Goal: Information Seeking & Learning: Learn about a topic

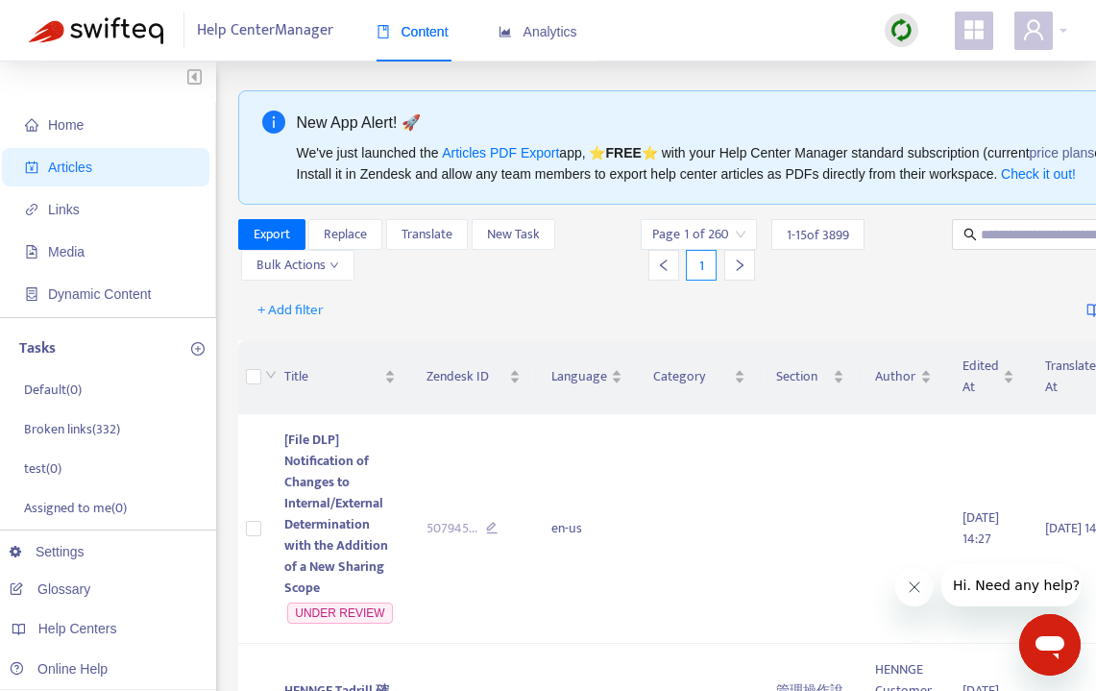
click at [323, 520] on span "[File DLP] Notification of Changes to Internal/External Determination with the …" at bounding box center [336, 514] width 104 height 170
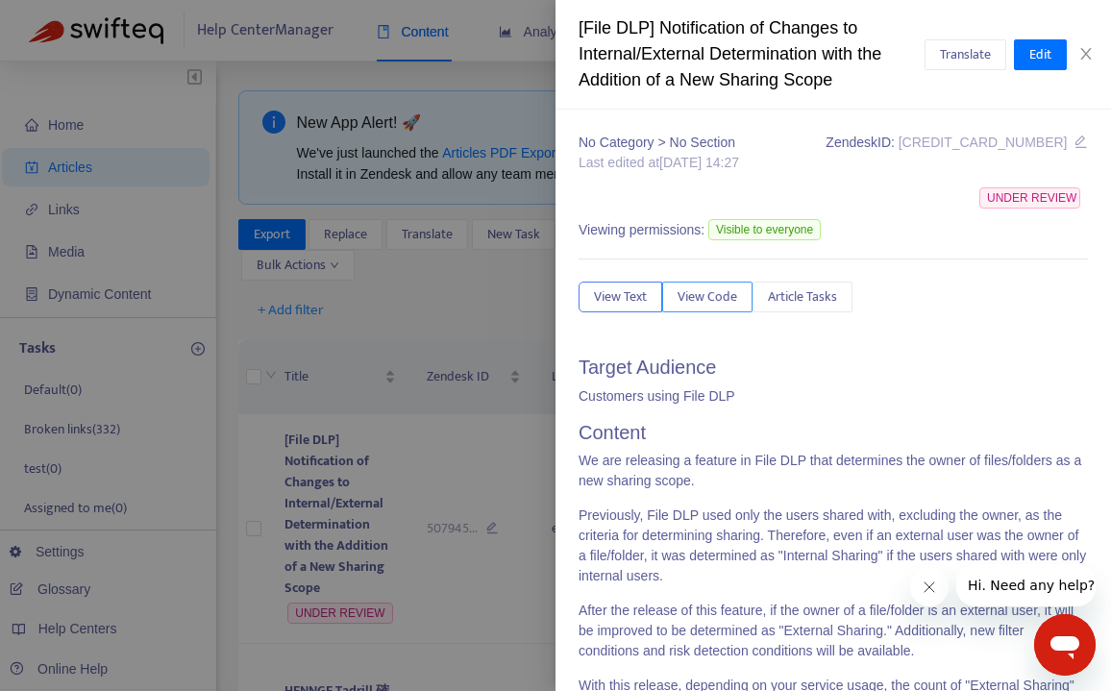
click at [726, 308] on button "View Code" at bounding box center [707, 297] width 90 height 31
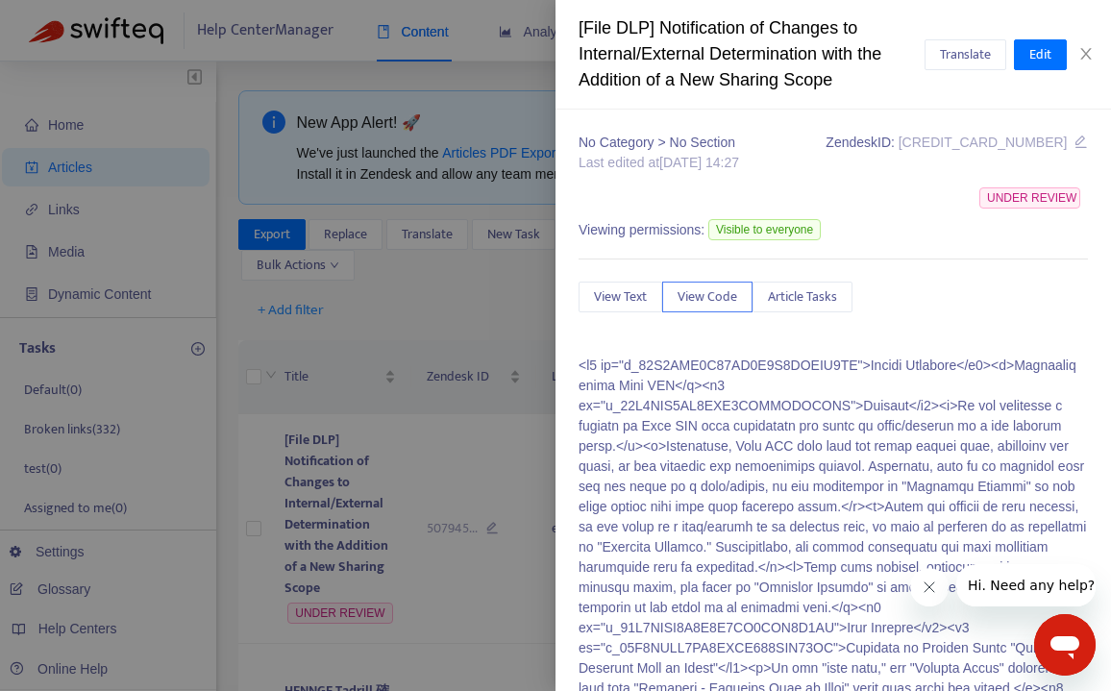
click at [665, 379] on p at bounding box center [833, 679] width 509 height 646
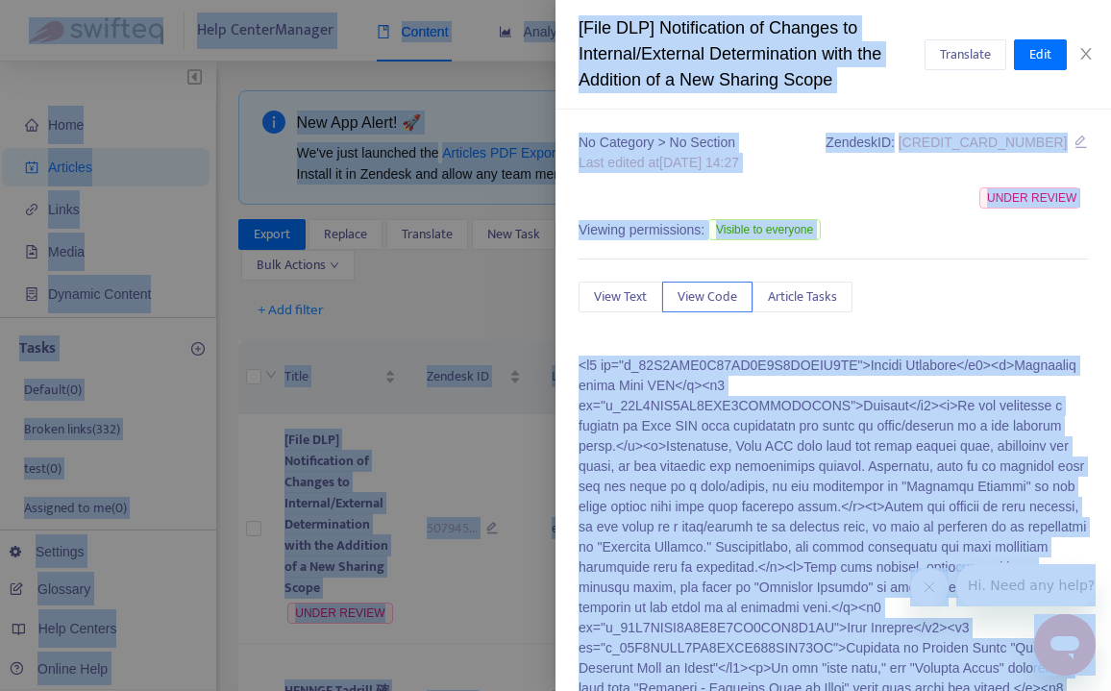
click at [665, 379] on p at bounding box center [833, 679] width 509 height 646
click at [579, 372] on p at bounding box center [833, 679] width 509 height 646
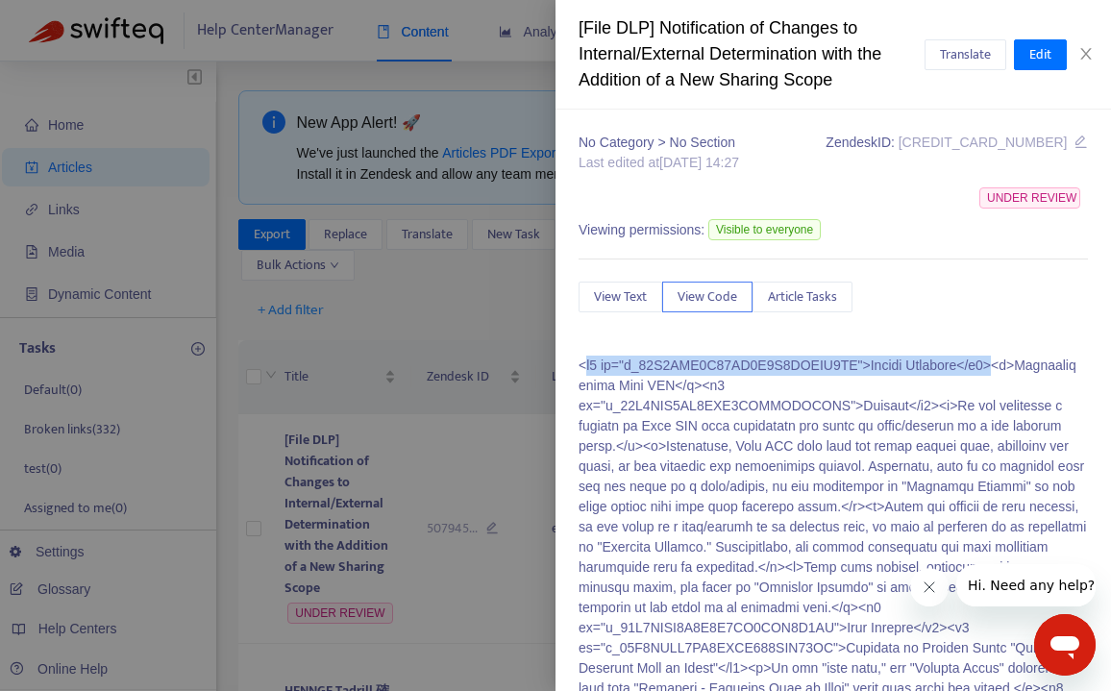
drag, startPoint x: 583, startPoint y: 362, endPoint x: 577, endPoint y: 379, distance: 17.7
click at [577, 384] on div "No Category > No Section Last edited at [DATE] 14:27 Zendesk ID: [CREDIT_CARD_N…" at bounding box center [832, 400] width 555 height 581
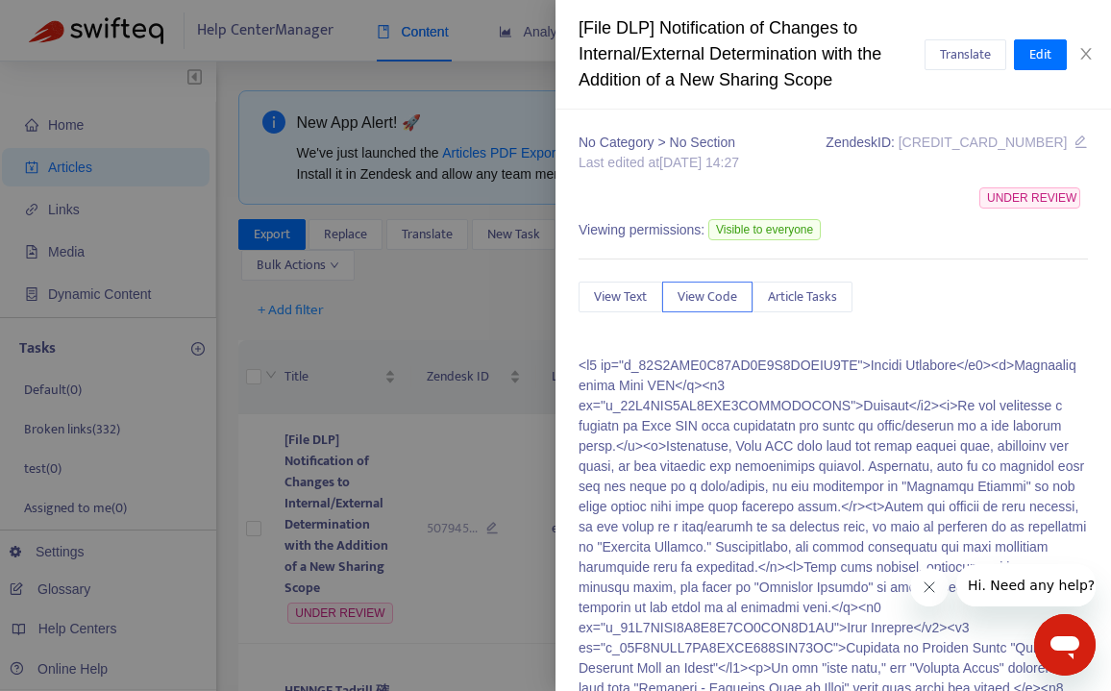
click at [579, 373] on p at bounding box center [833, 679] width 509 height 646
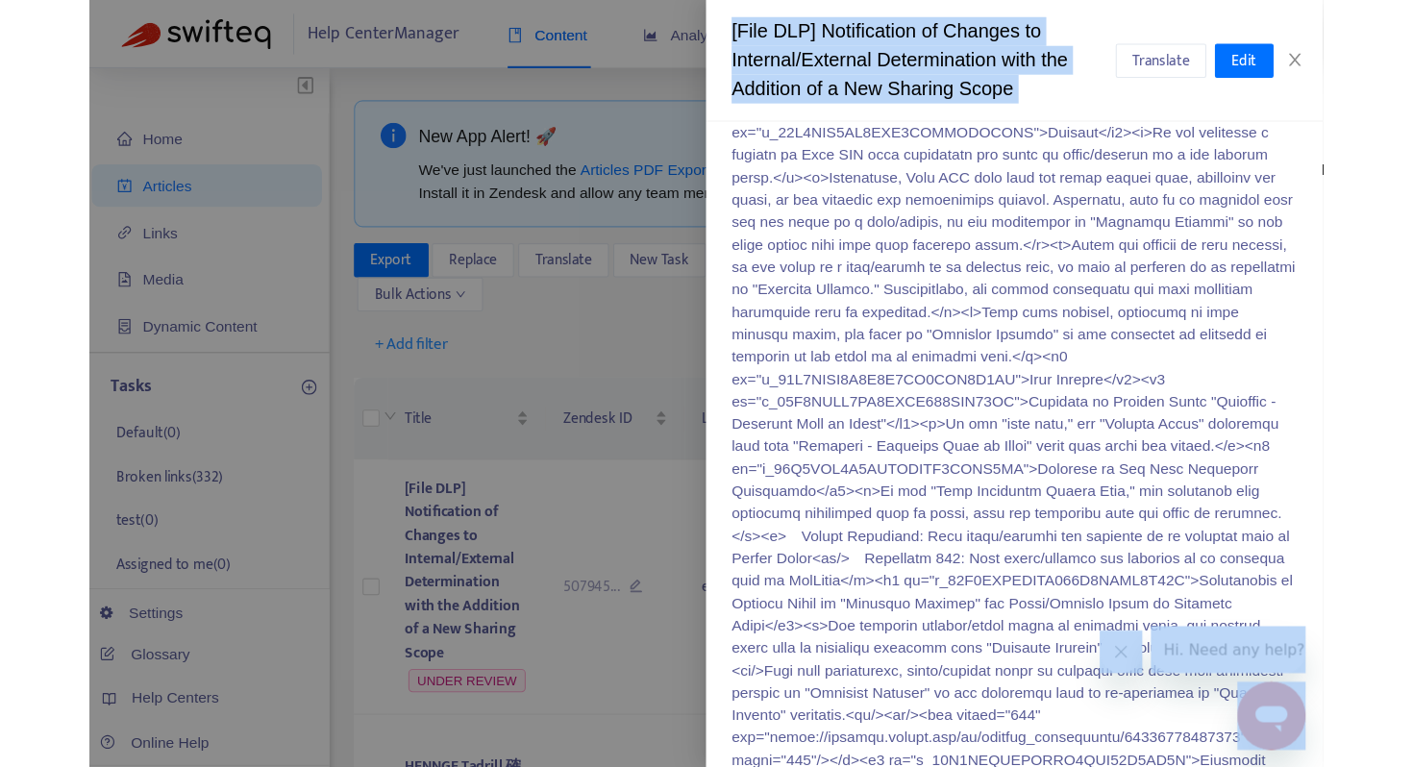
scroll to position [368, 0]
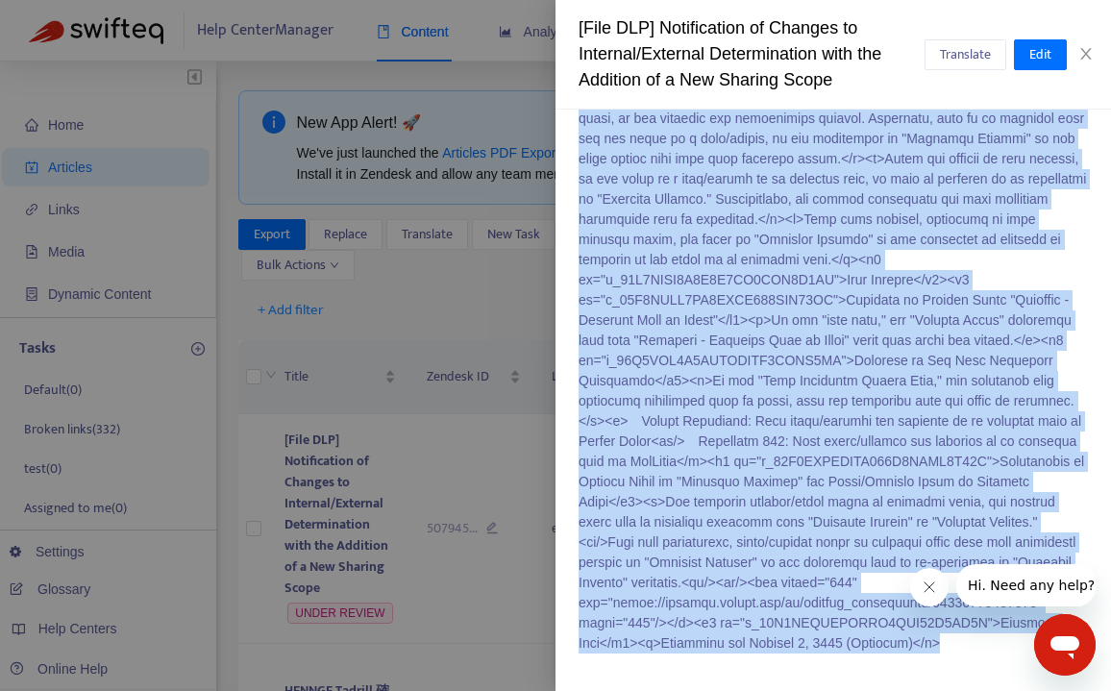
drag, startPoint x: 579, startPoint y: 369, endPoint x: 987, endPoint y: 670, distance: 507.2
click at [987, 670] on div "No Category > No Section Last edited at [DATE] 14:27 Zendesk ID: [CREDIT_CARD_N…" at bounding box center [832, 400] width 555 height 581
copy p "<h2 id="h_01K5DBQ1T70HZ7H4R4MHWEC6AA">Target Audience</h2><p>Customers using Fi…"
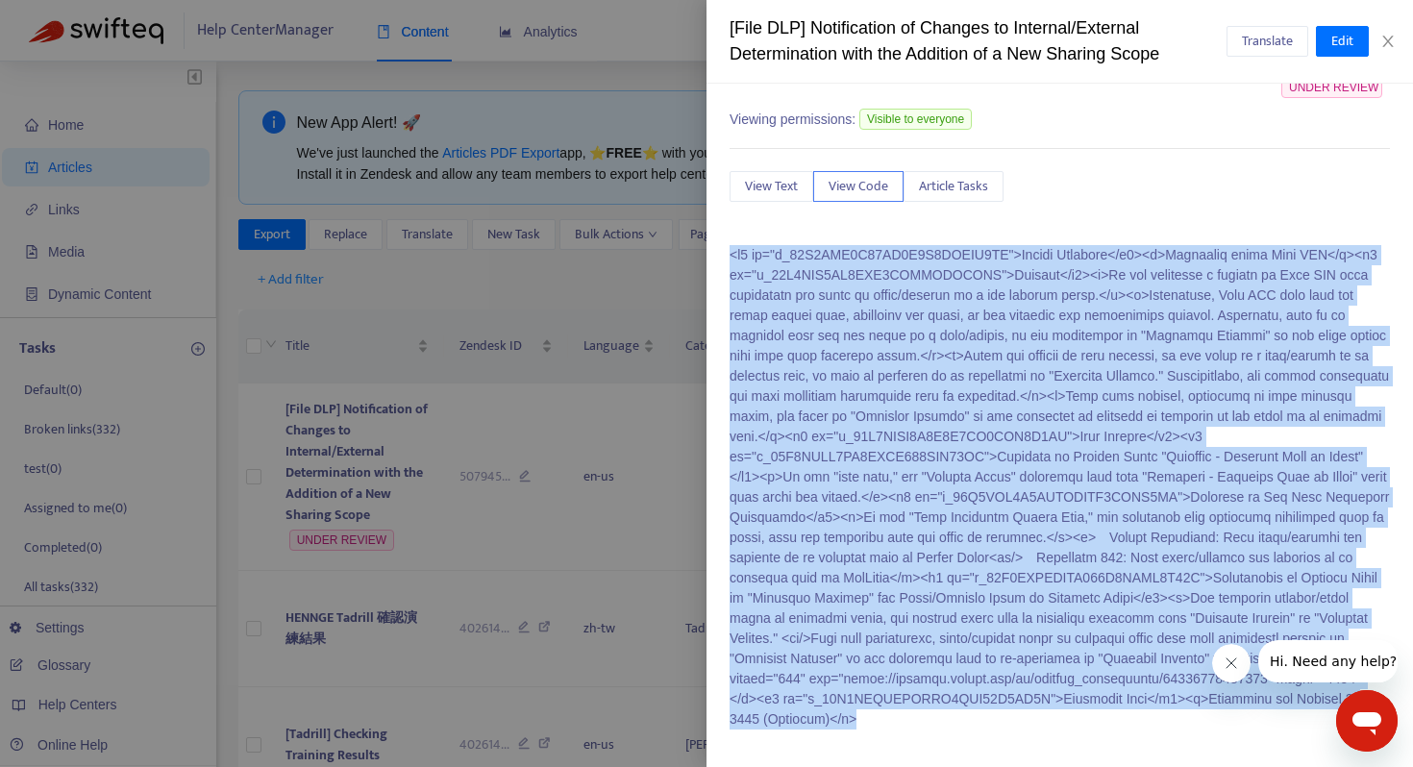
scroll to position [105, 0]
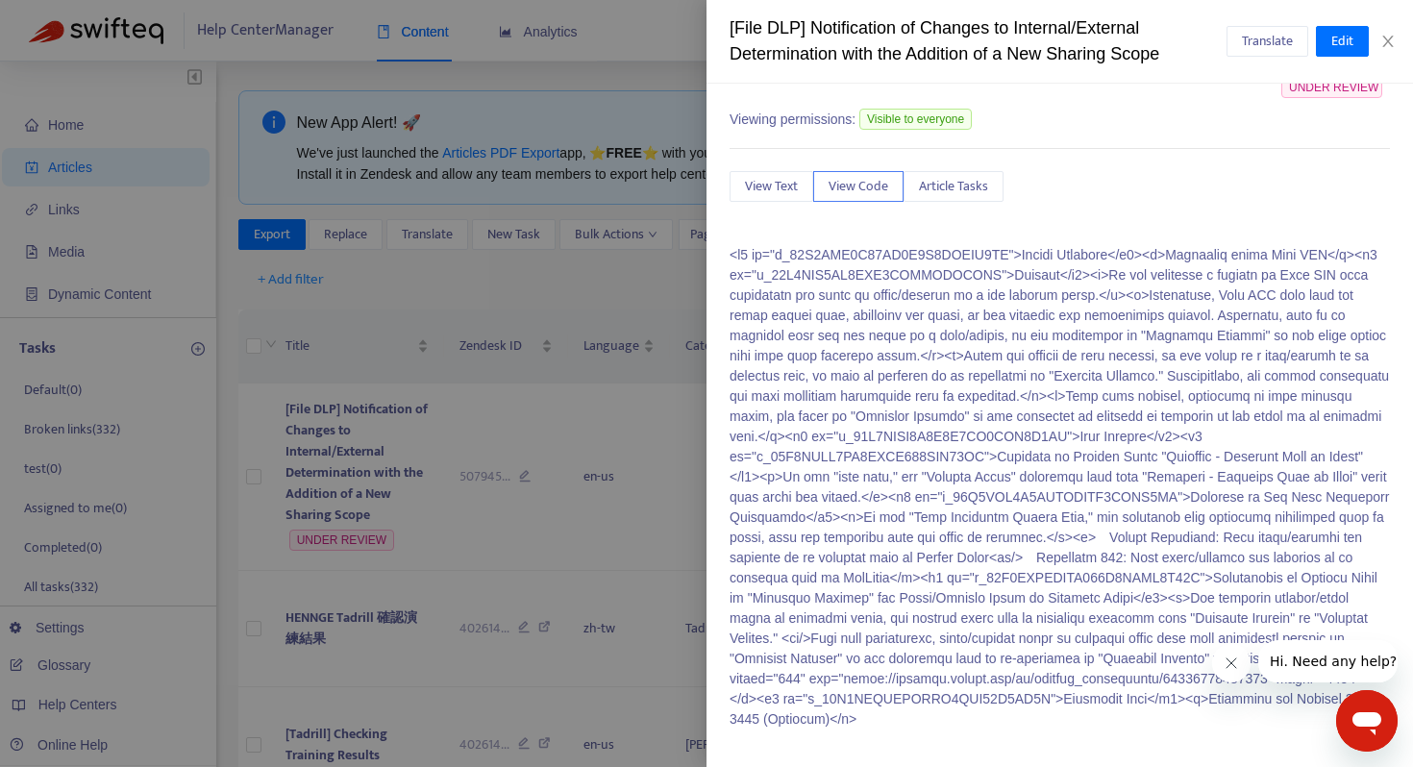
drag, startPoint x: 1029, startPoint y: 49, endPoint x: 1059, endPoint y: 45, distance: 30.0
click at [1030, 49] on div "[File DLP] Notification of Changes to Internal/External Determination with the …" at bounding box center [977, 41] width 497 height 52
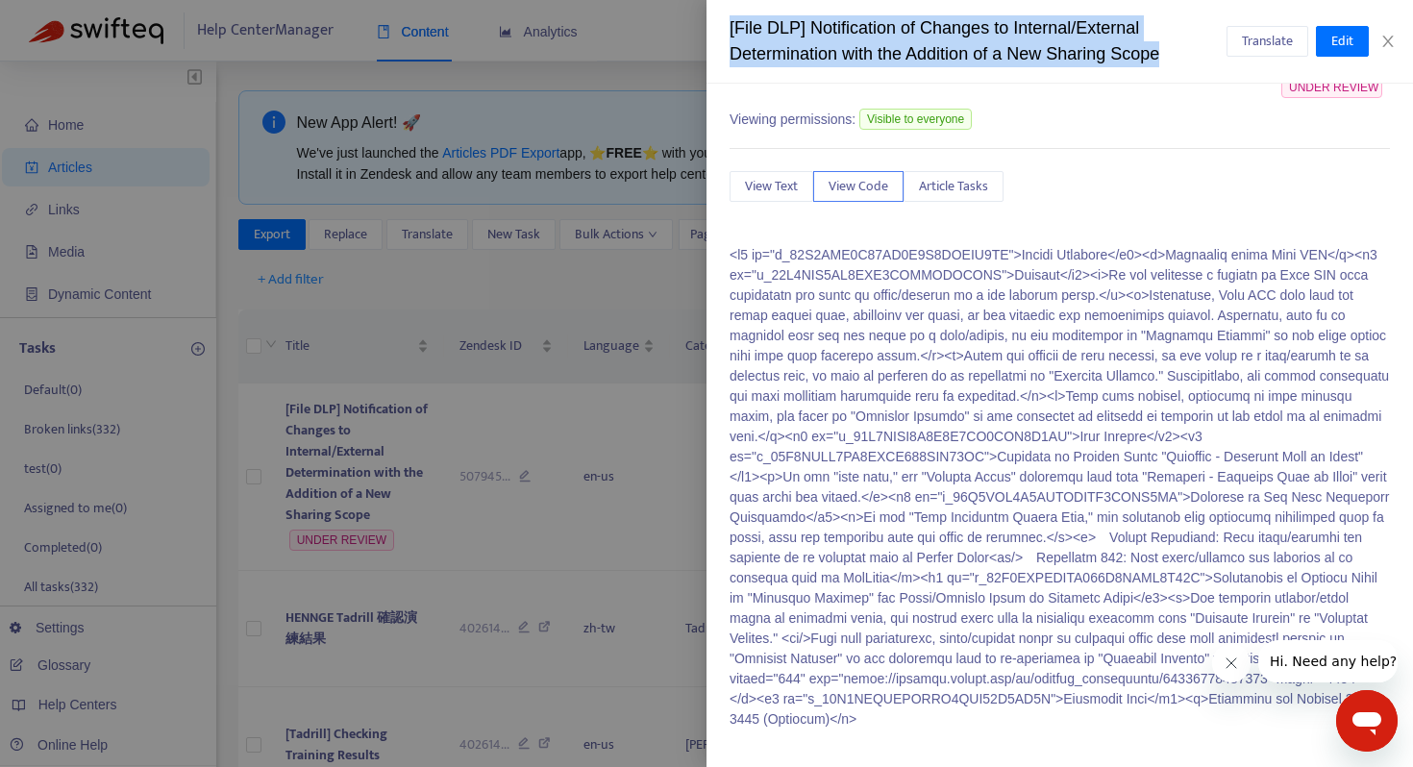
drag, startPoint x: 1110, startPoint y: 46, endPoint x: 700, endPoint y: 7, distance: 412.2
click at [700, 7] on div "[File DLP] Notification of Changes to Internal/External Determination with the …" at bounding box center [706, 383] width 1413 height 767
copy div "[File DLP] Notification of Changes to Internal/External Determination with the …"
